Goal: Task Accomplishment & Management: Manage account settings

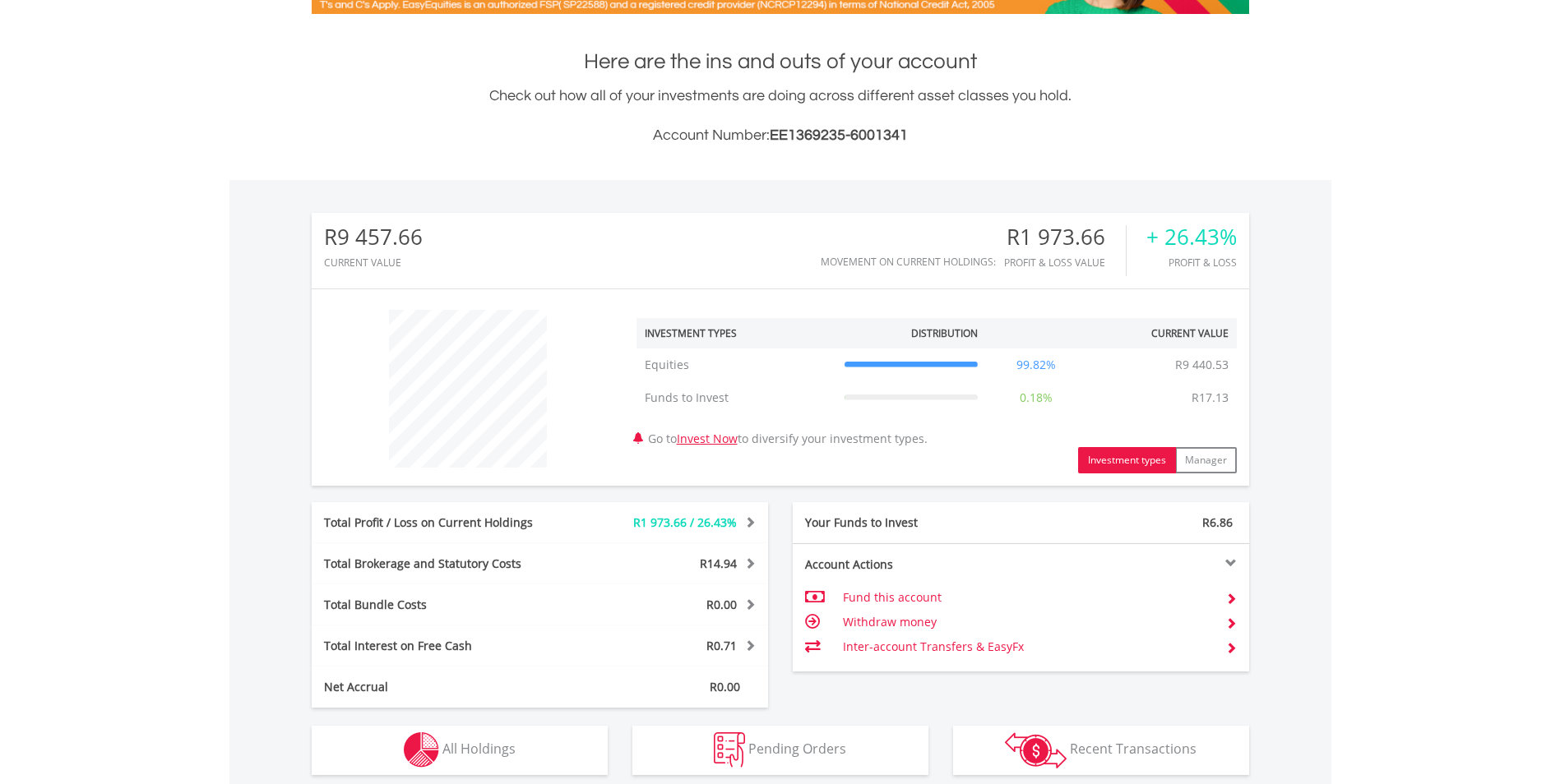
scroll to position [606, 0]
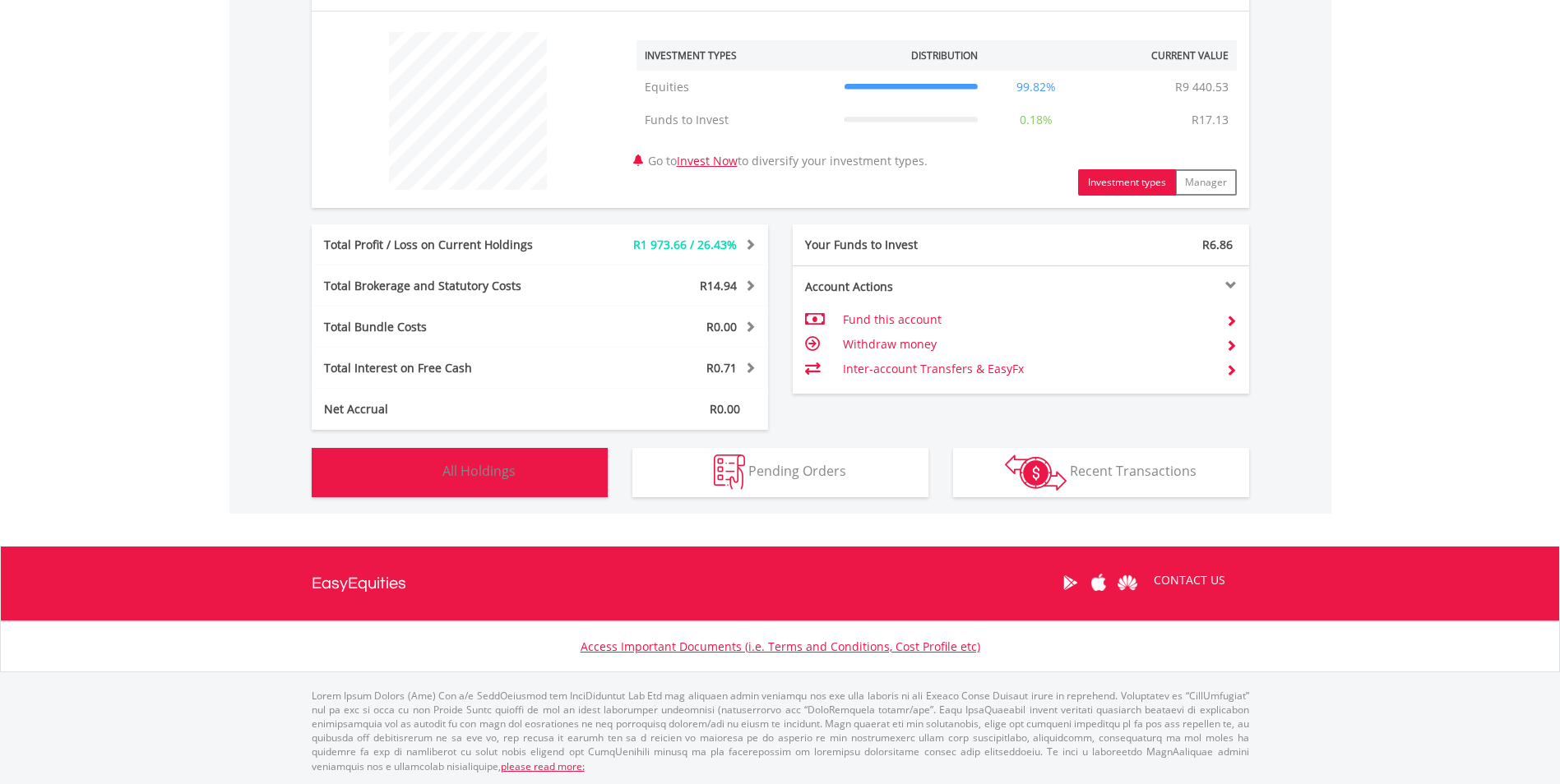
click at [506, 463] on span "All Holdings" at bounding box center [478, 470] width 73 height 18
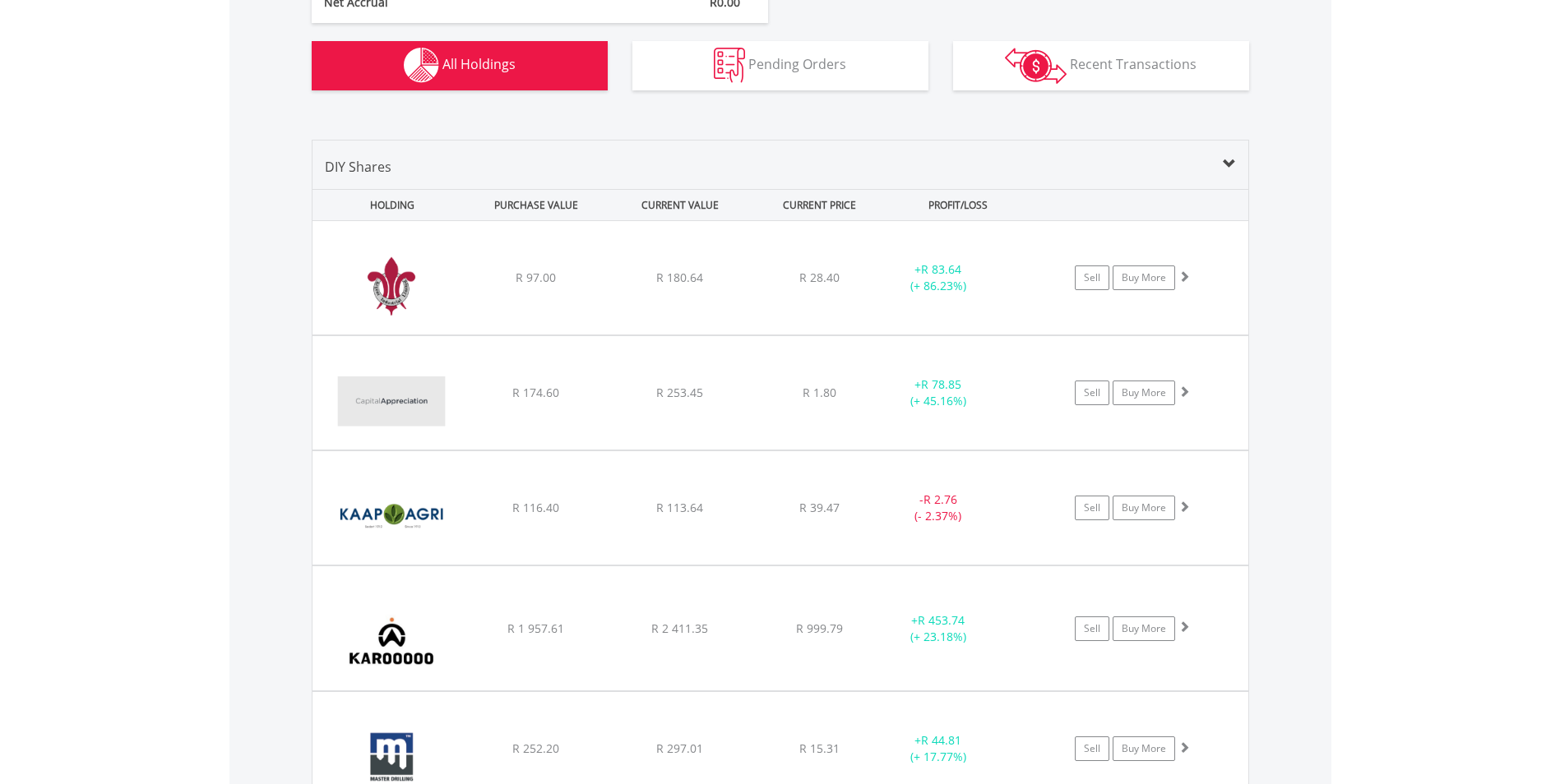
scroll to position [988, 0]
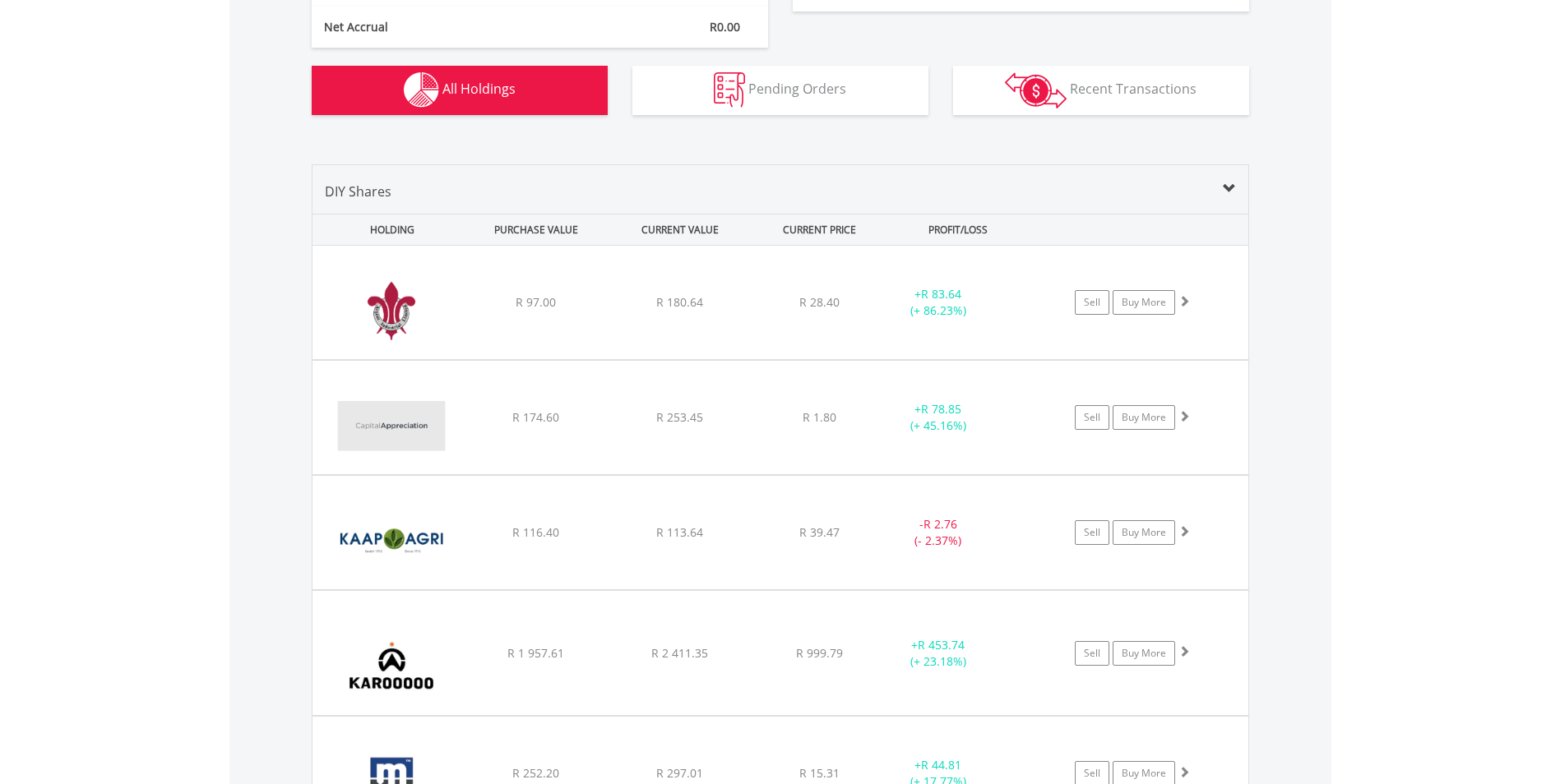
click at [692, 233] on div "CURRENT VALUE" at bounding box center [680, 230] width 140 height 30
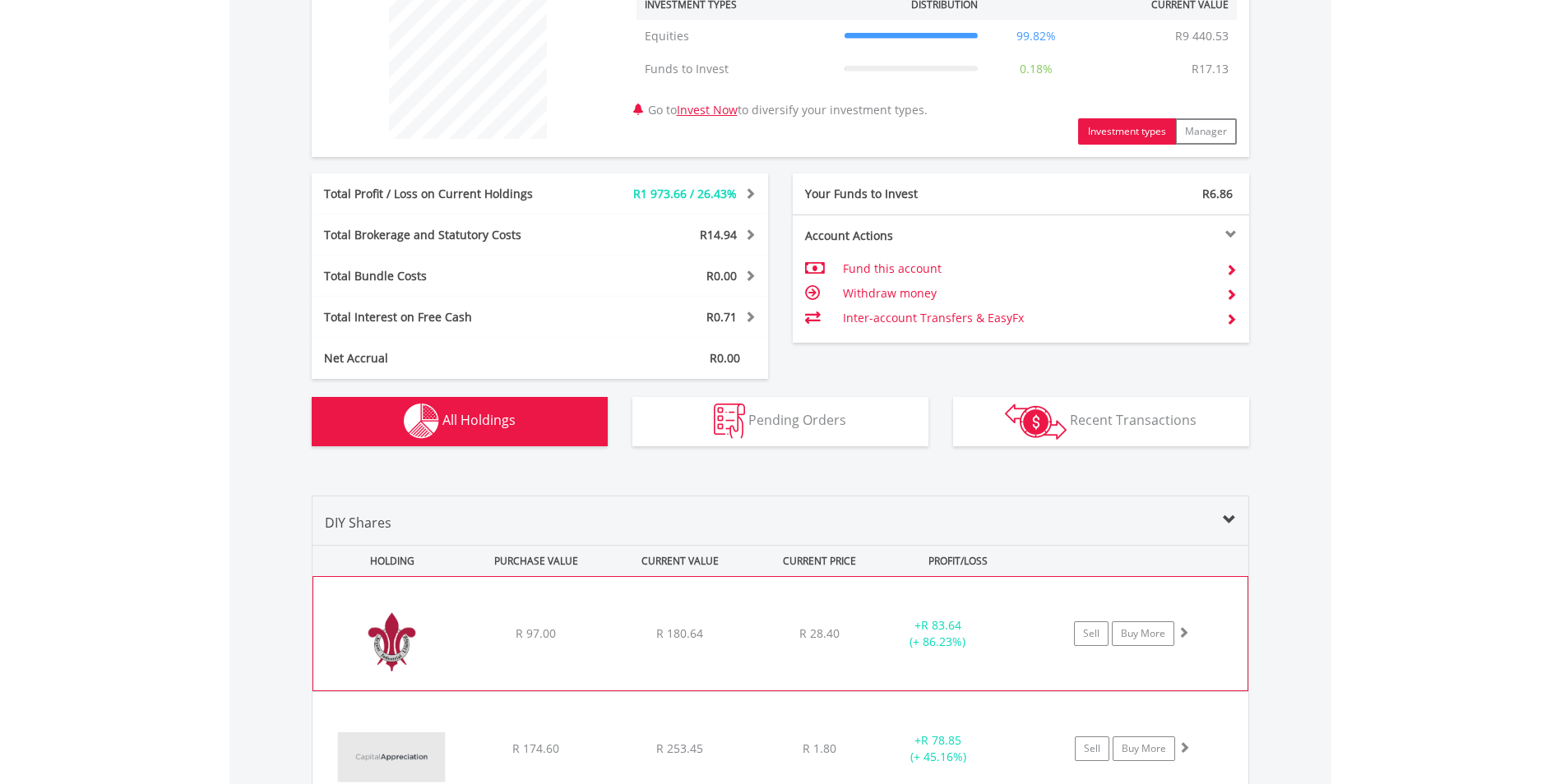
scroll to position [660, 0]
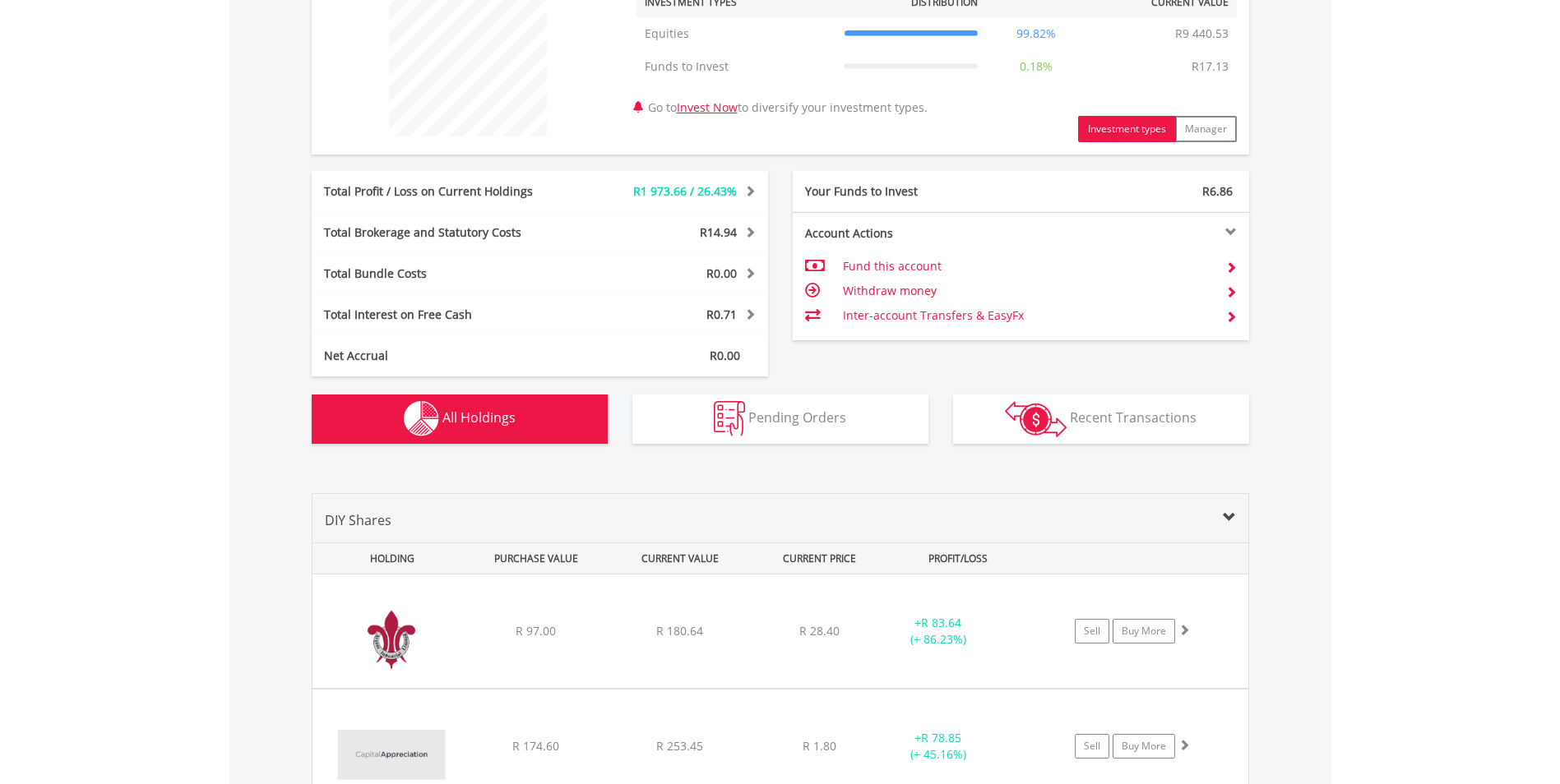
click at [696, 229] on div "R14.94" at bounding box center [672, 232] width 190 height 16
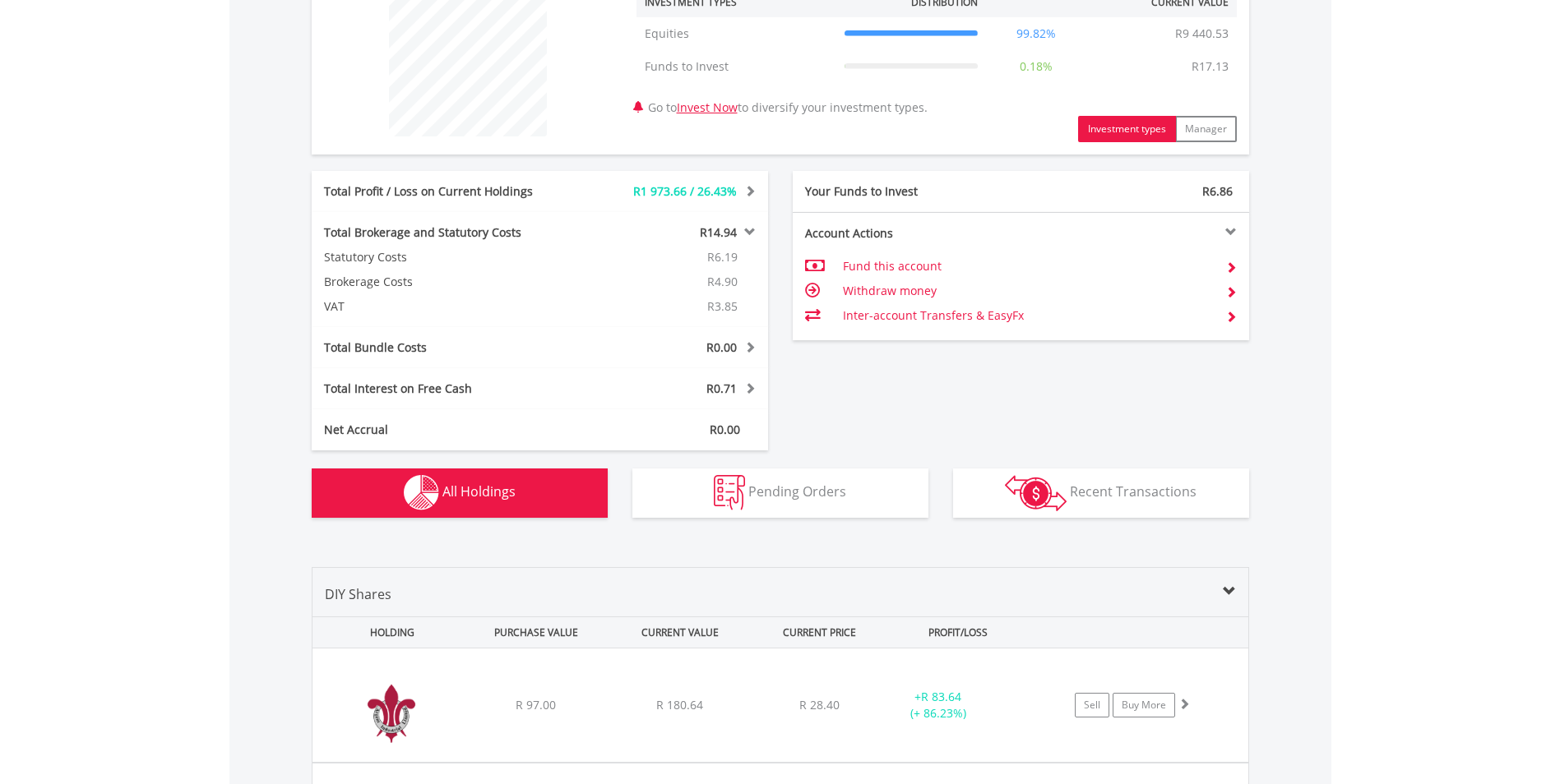
click at [899, 291] on td "Withdraw money" at bounding box center [1028, 291] width 369 height 24
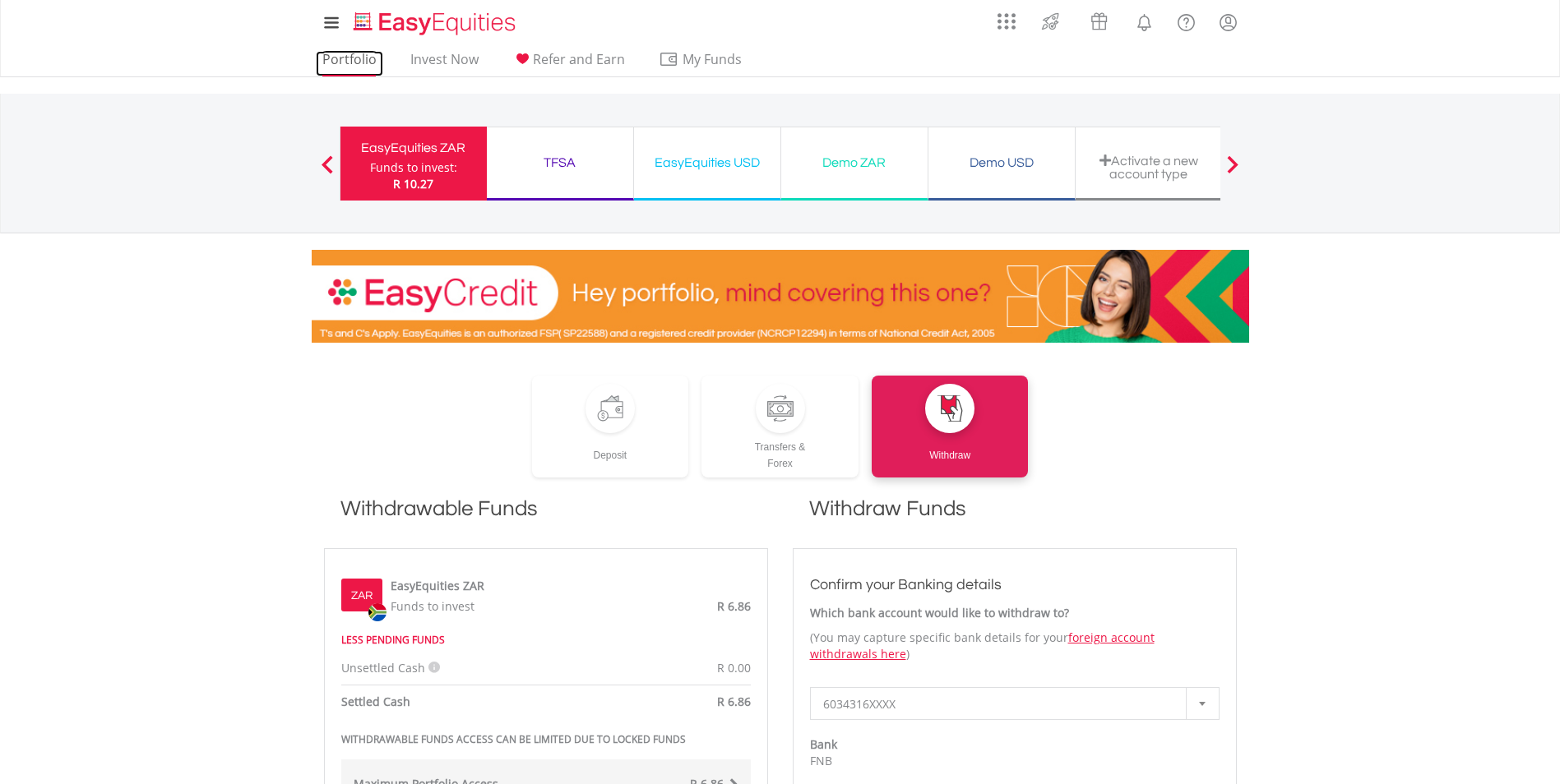
click at [355, 58] on link "Portfolio" at bounding box center [349, 63] width 68 height 25
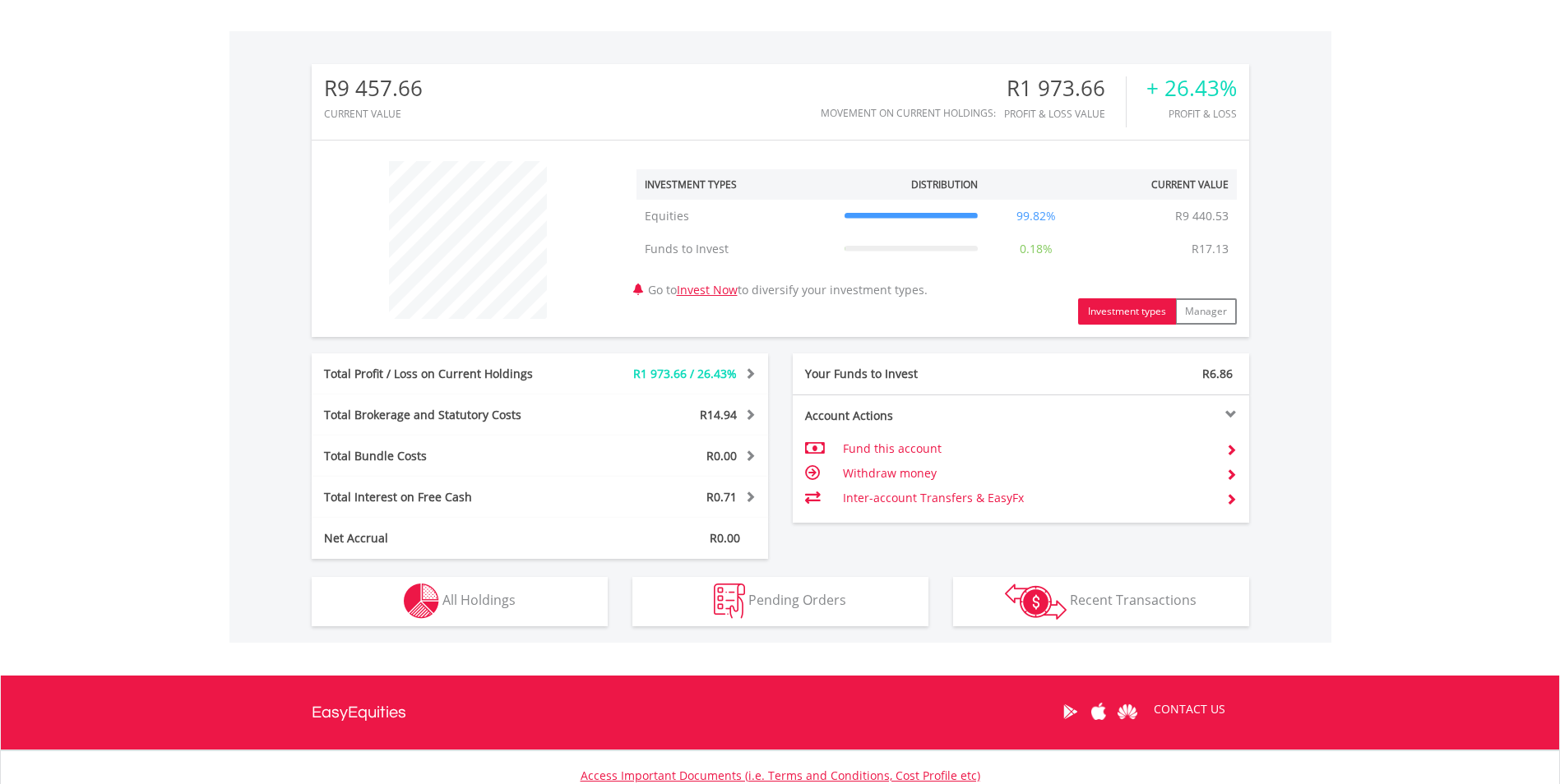
scroll to position [442, 0]
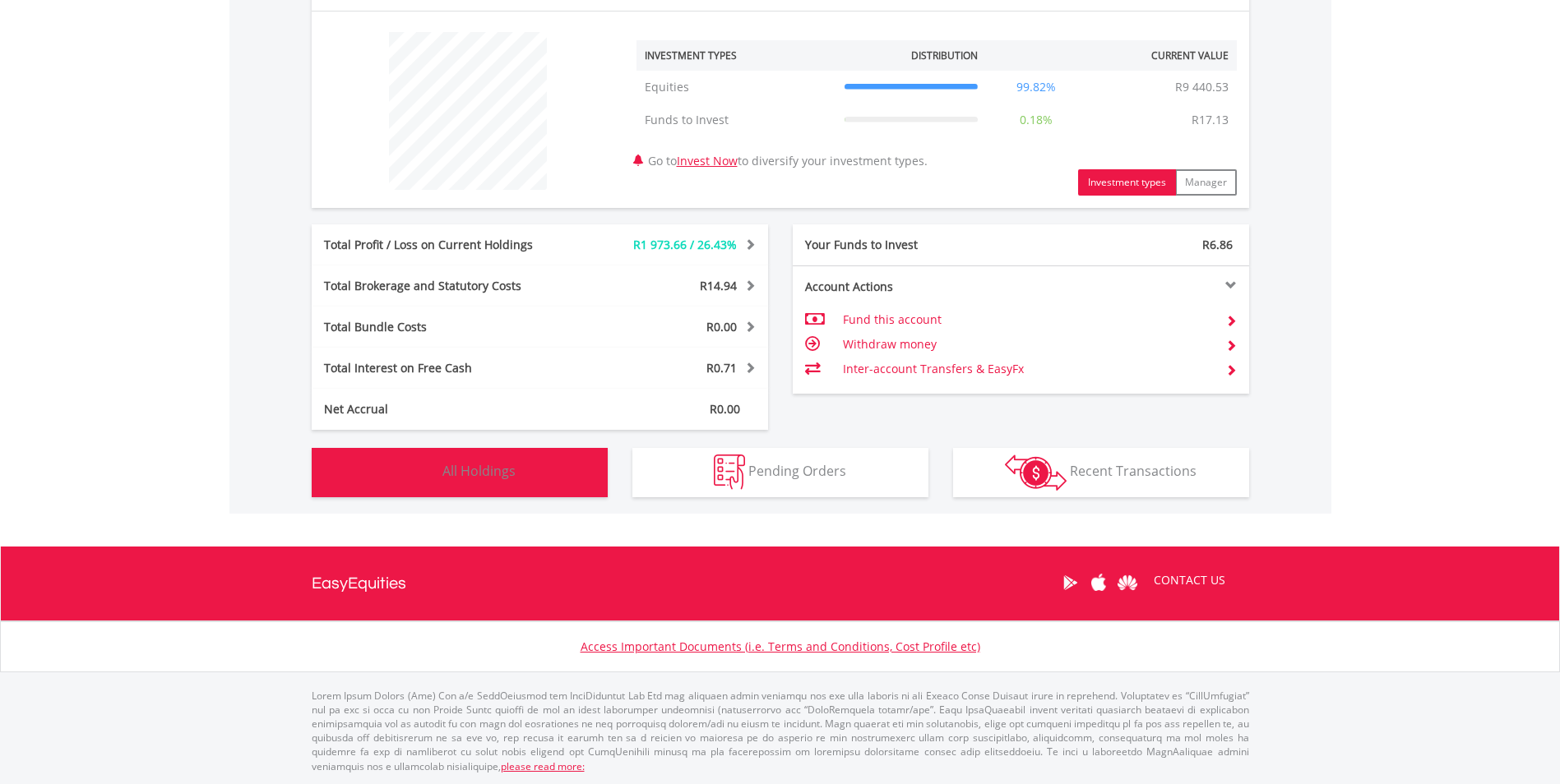
click at [579, 471] on button "Holdings All Holdings" at bounding box center [460, 472] width 296 height 49
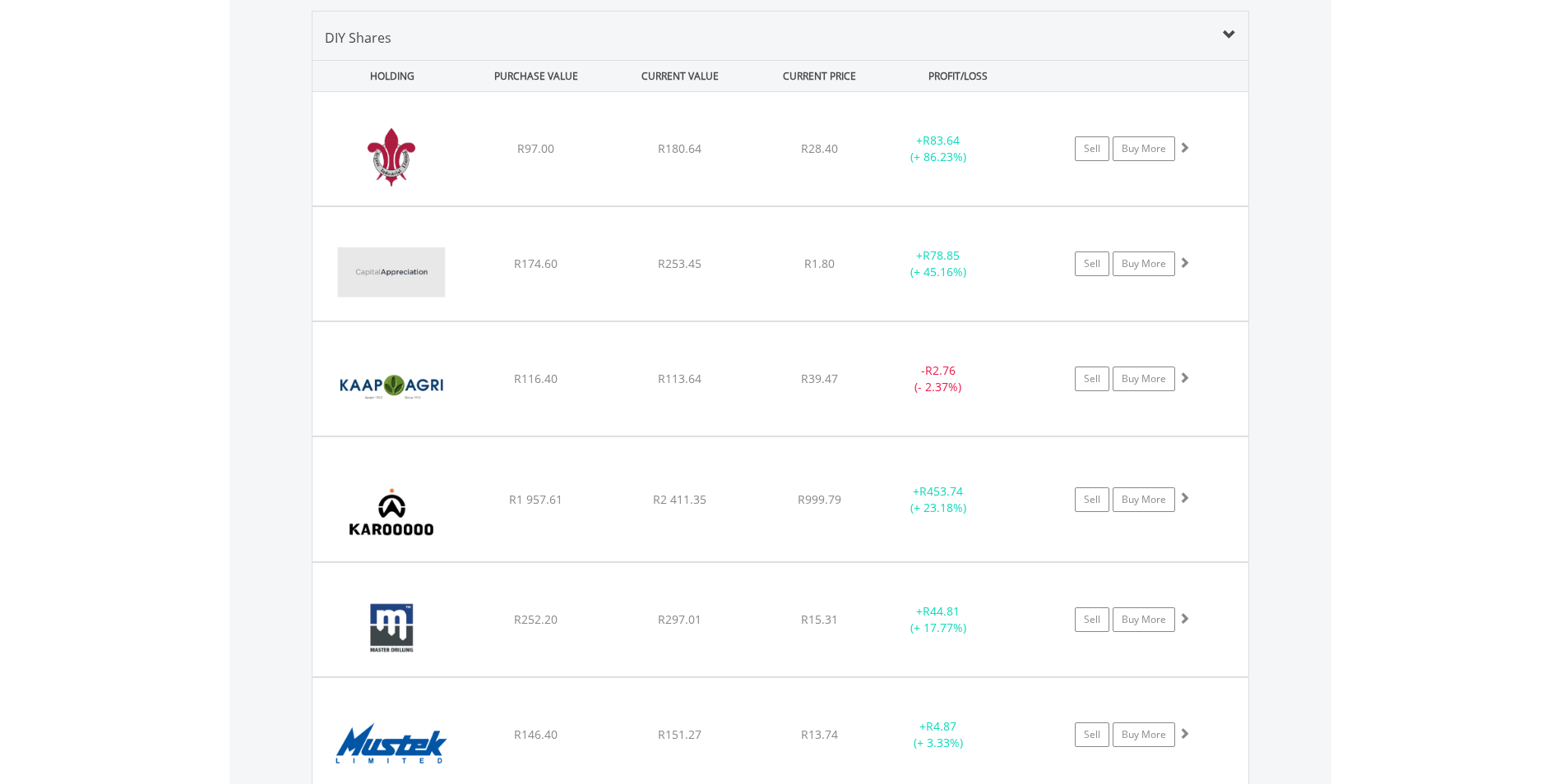
scroll to position [1153, 0]
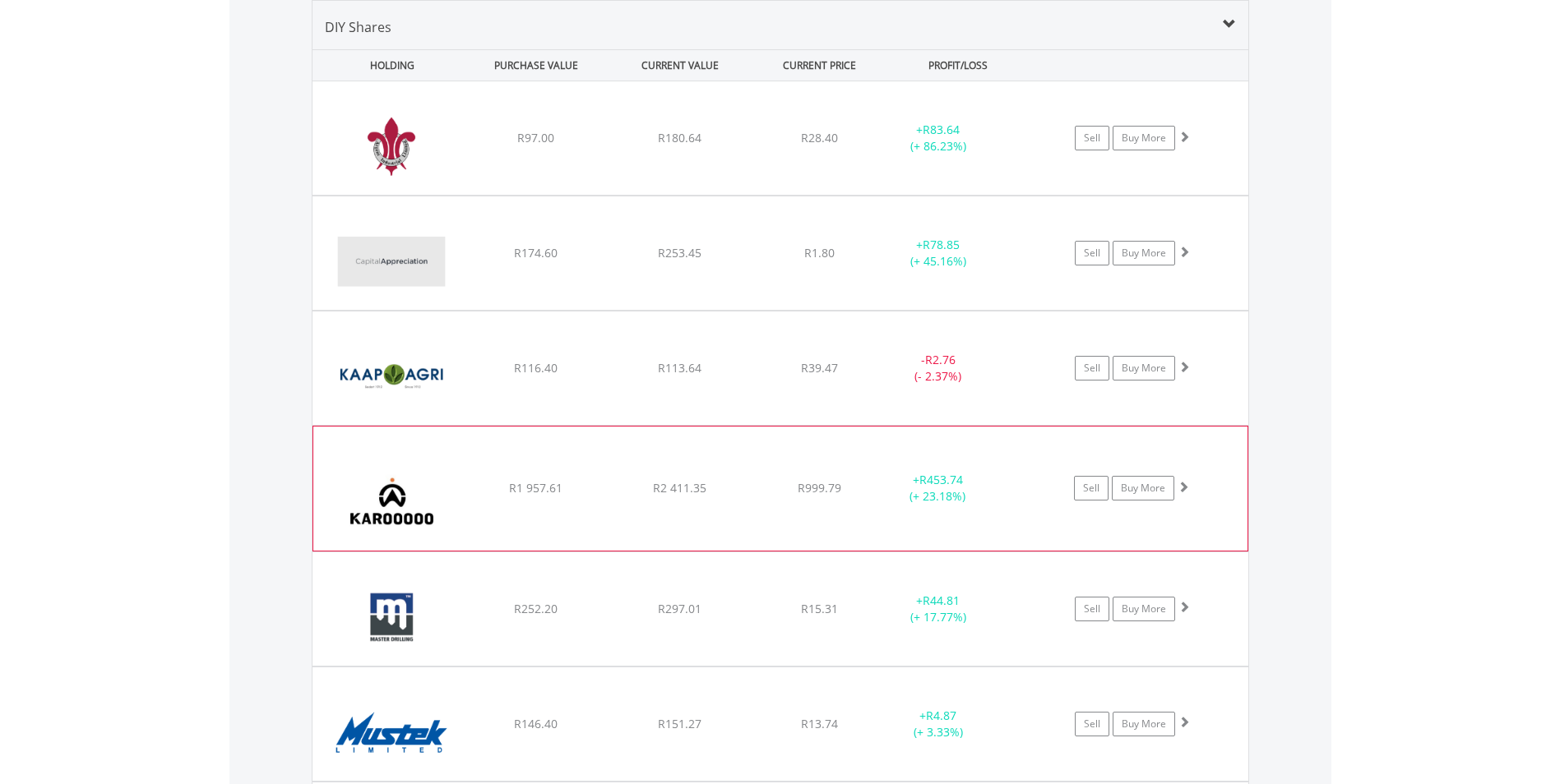
click at [1182, 486] on span at bounding box center [1183, 486] width 11 height 11
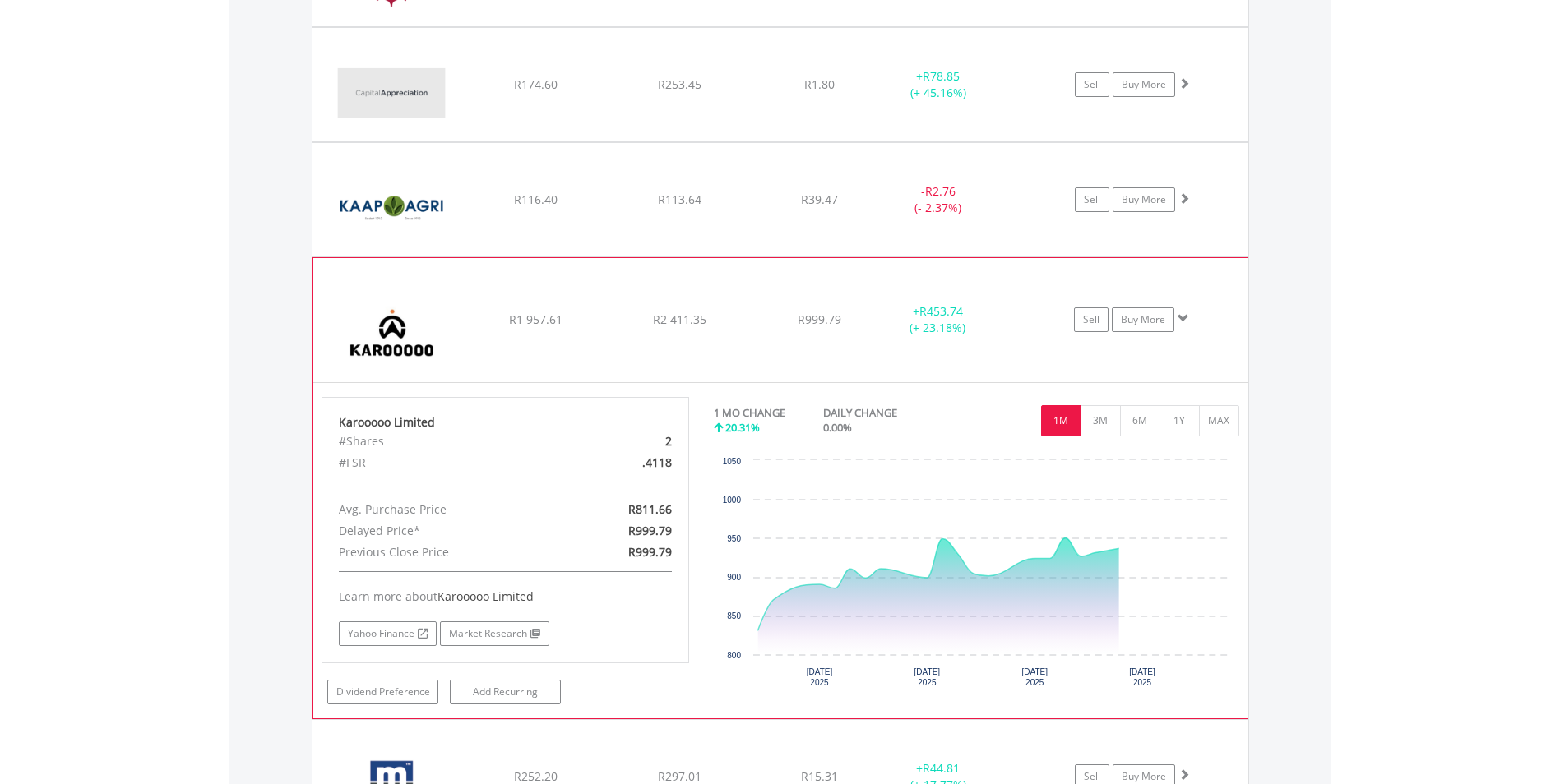
scroll to position [1400, 0]
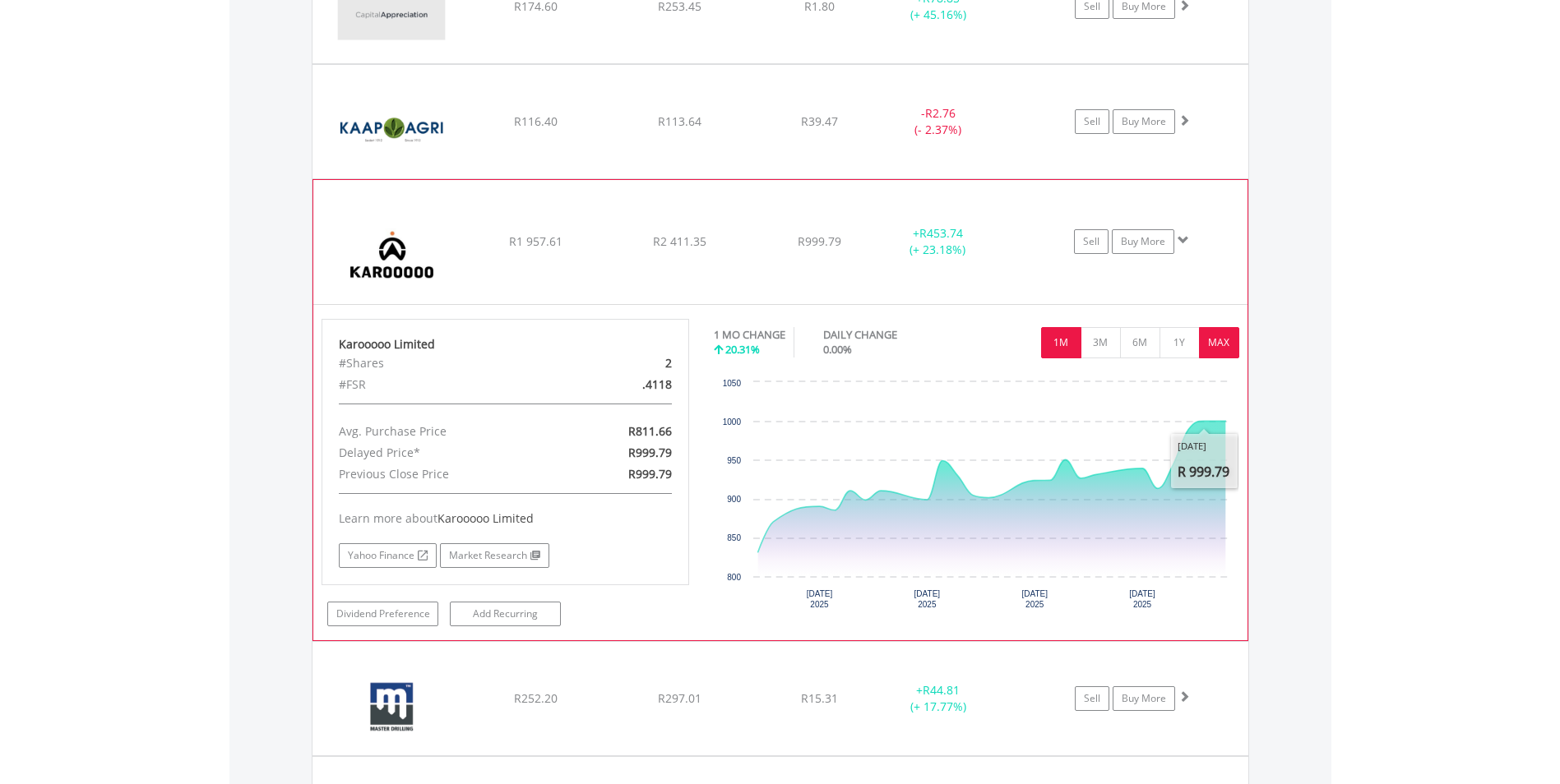
click at [1227, 333] on button "MAX" at bounding box center [1219, 343] width 40 height 31
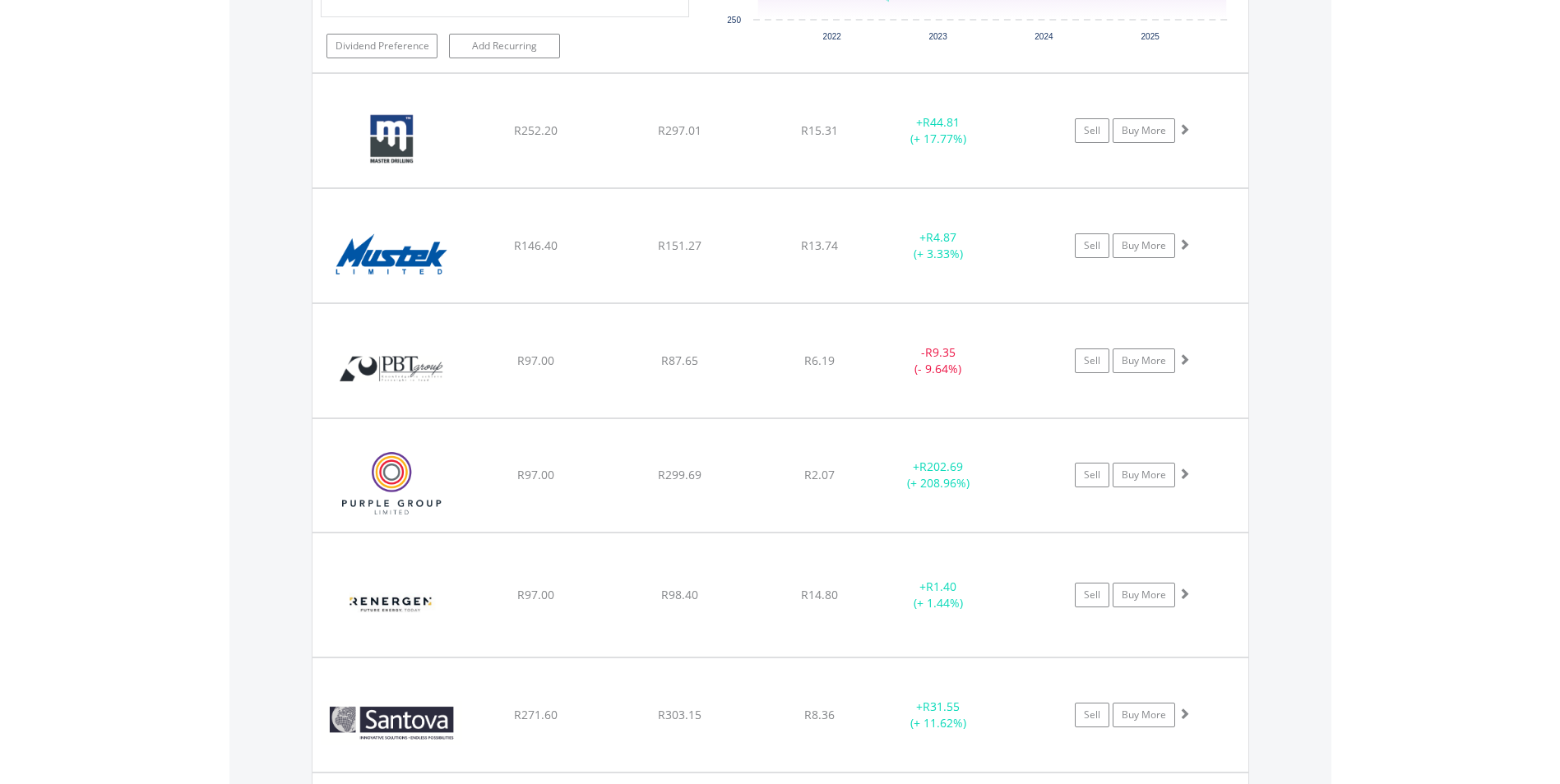
scroll to position [1890, 0]
